Goal: Task Accomplishment & Management: Manage account settings

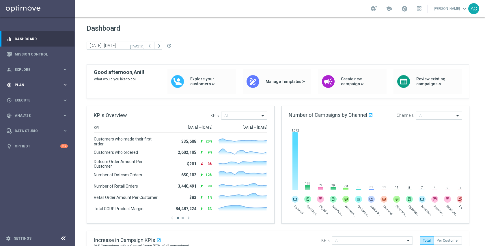
click at [32, 87] on div "gps_fixed Plan keyboard_arrow_right" at bounding box center [37, 84] width 74 height 15
click at [26, 98] on link "Target Groups" at bounding box center [37, 96] width 45 height 5
